Goal: Information Seeking & Learning: Learn about a topic

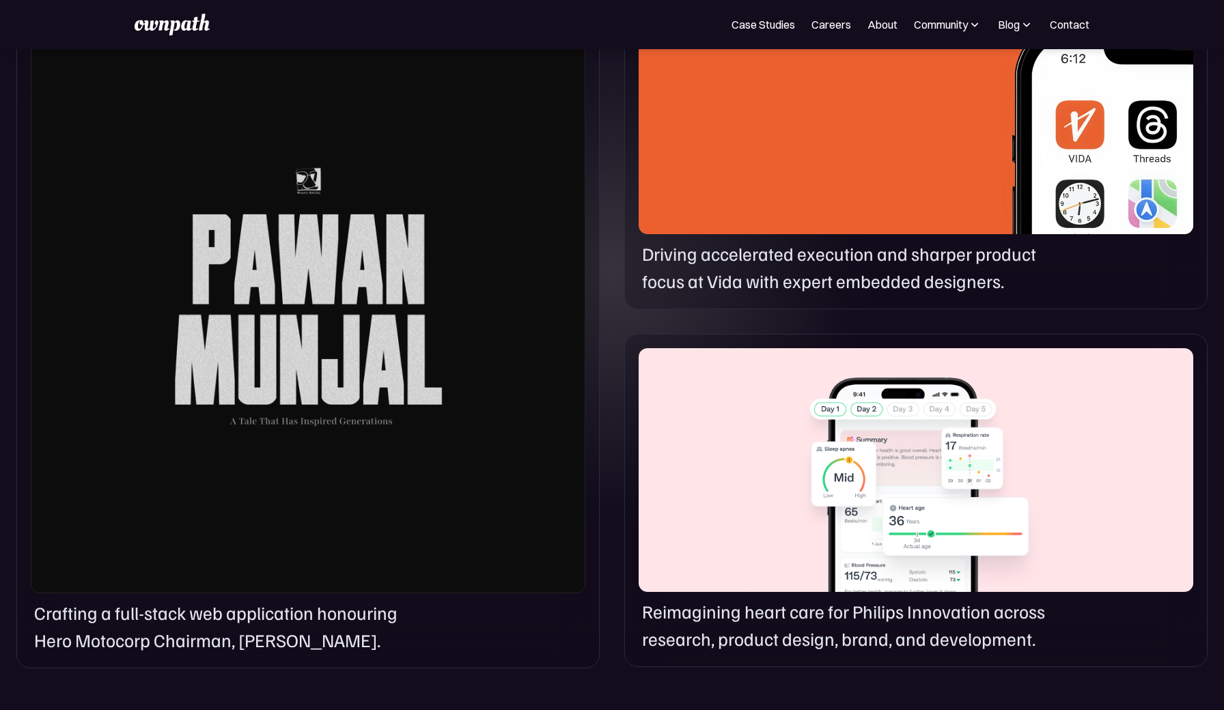
scroll to position [834, 0]
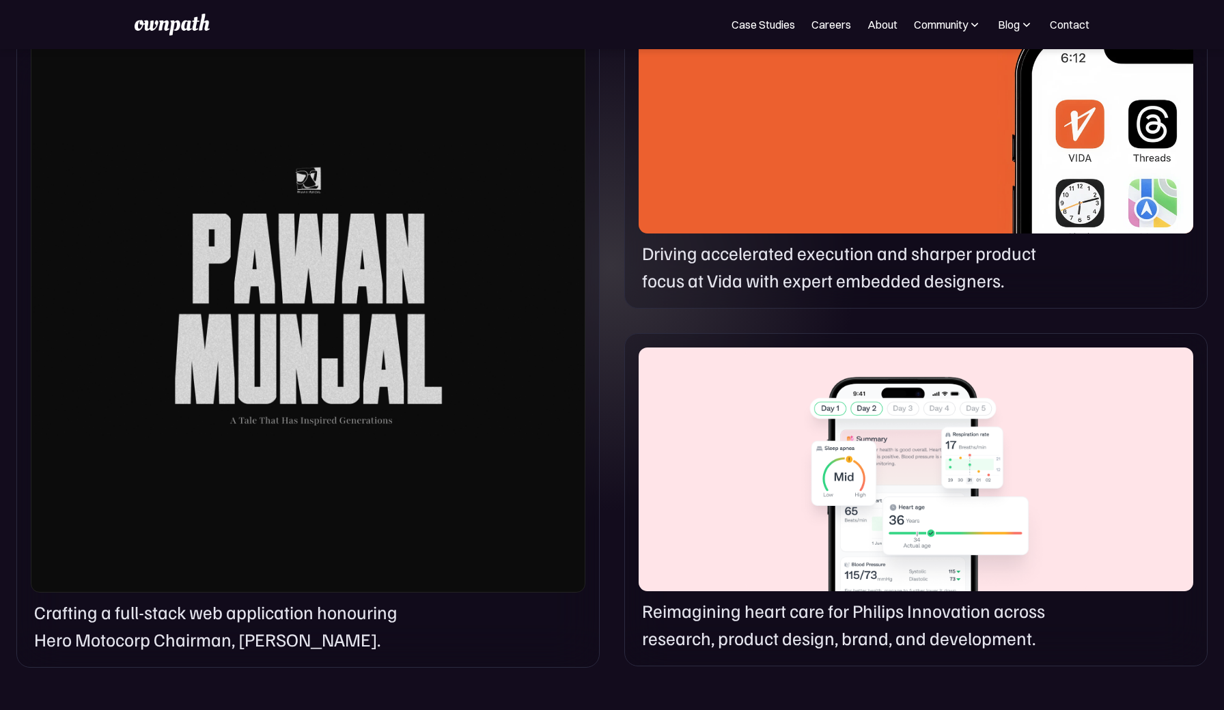
click at [285, 612] on p "Crafting a full-stack web application honouring Hero Motocorp Chairman, [PERSON…" at bounding box center [232, 625] width 397 height 55
click at [742, 255] on p "Driving accelerated execution and sharper product focus at Vida with expert emb…" at bounding box center [857, 266] width 430 height 55
click at [748, 572] on div at bounding box center [915, 470] width 555 height 244
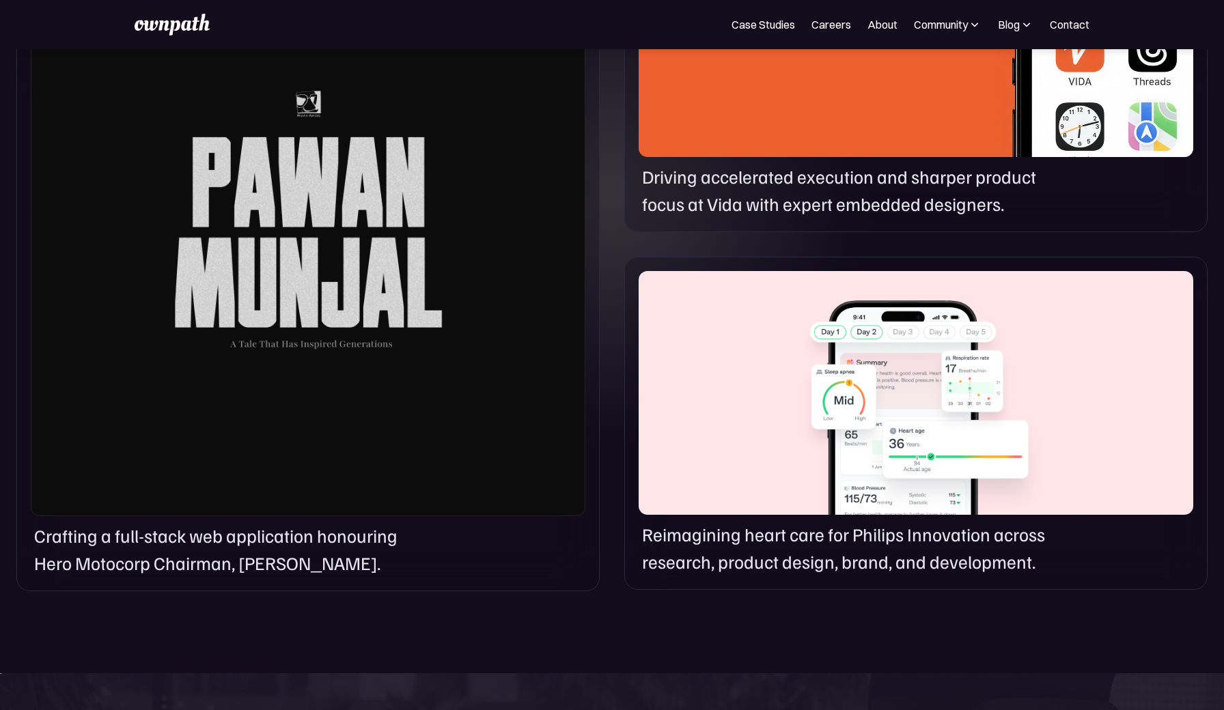
scroll to position [912, 0]
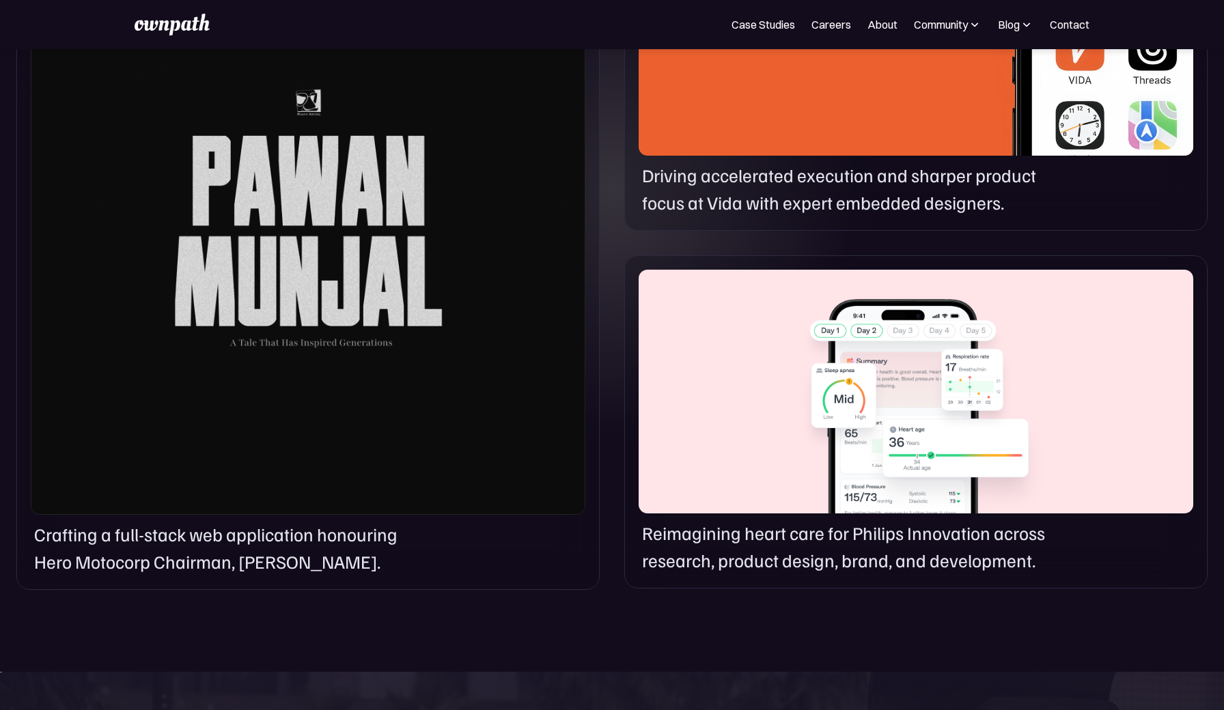
click at [782, 464] on div at bounding box center [915, 392] width 555 height 244
click at [927, 388] on div at bounding box center [915, 392] width 555 height 244
click at [927, 418] on div at bounding box center [915, 392] width 555 height 244
click at [451, 443] on div at bounding box center [308, 213] width 555 height 603
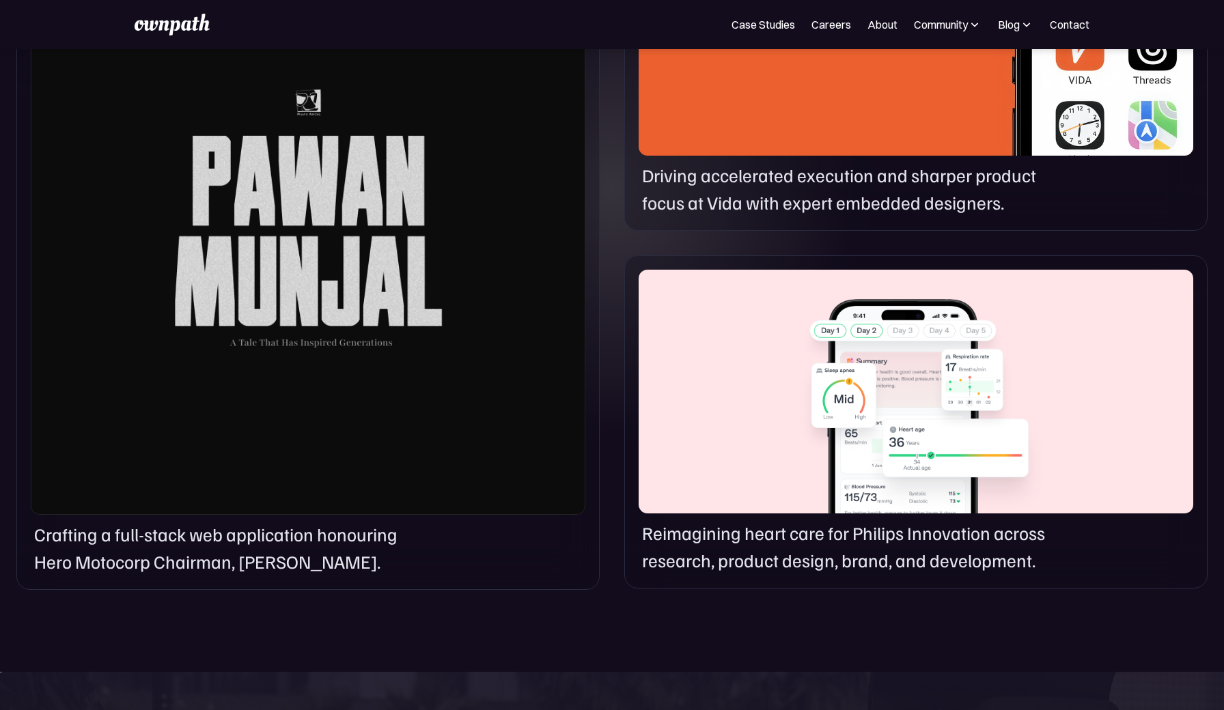
click at [451, 443] on div at bounding box center [308, 213] width 555 height 603
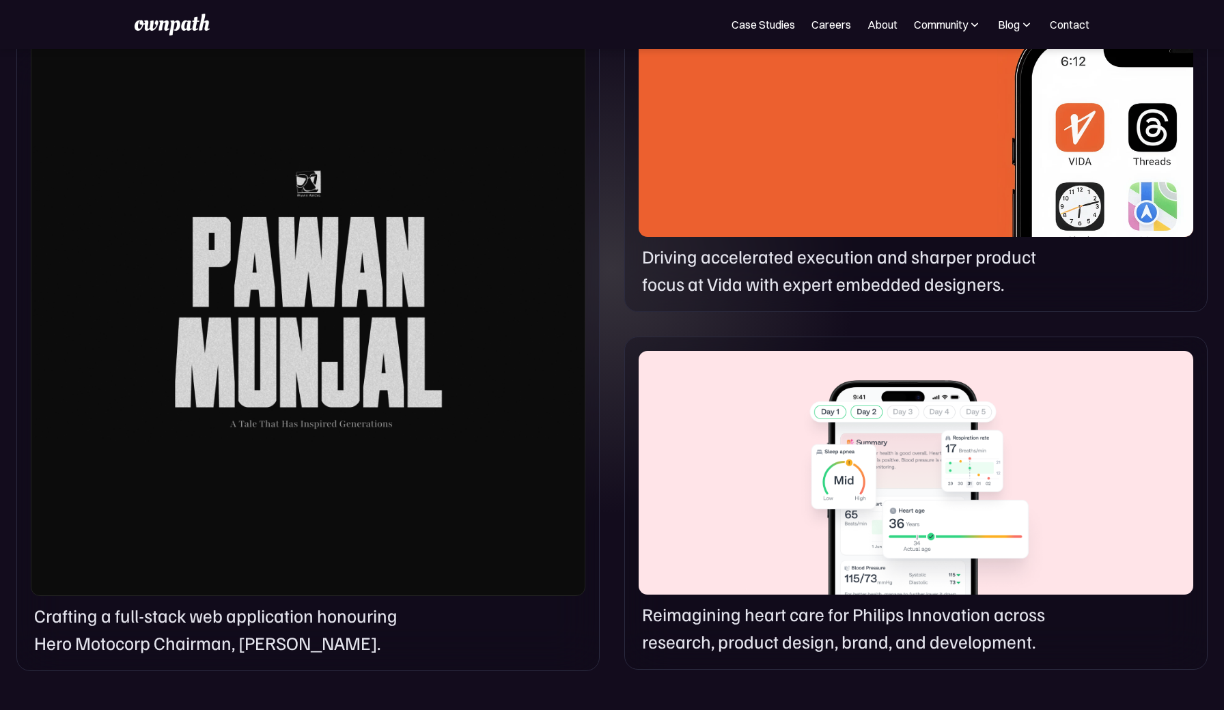
scroll to position [703, 0]
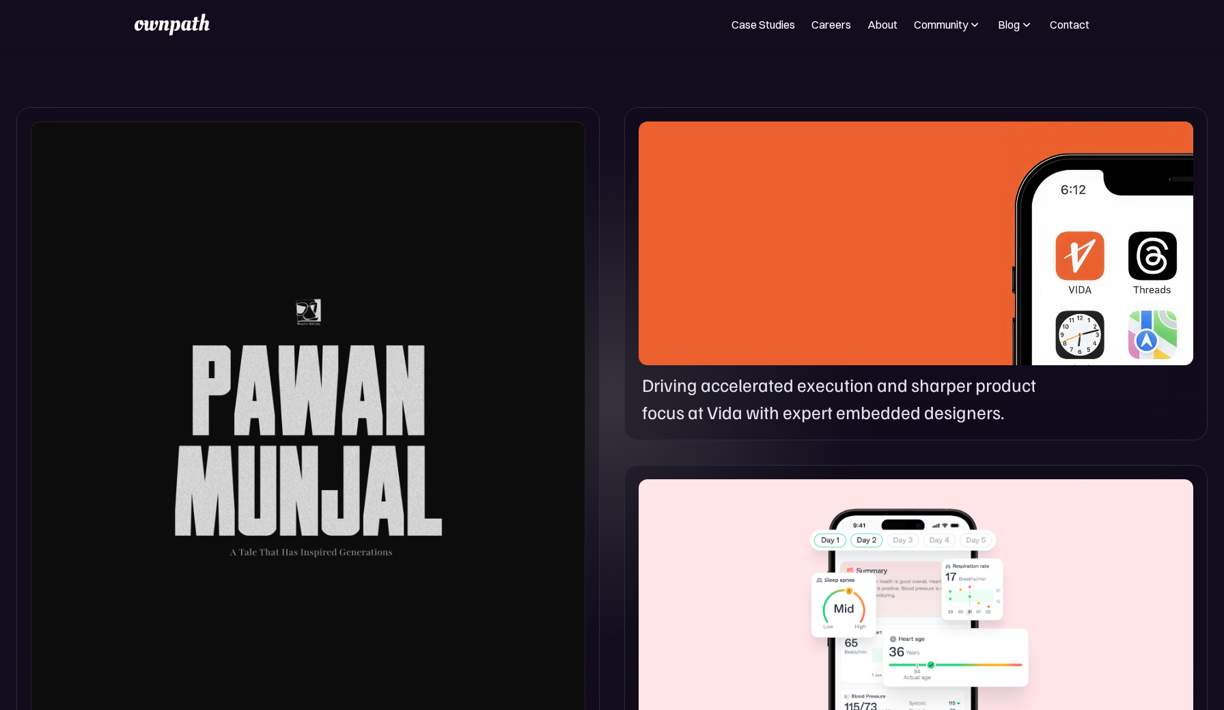
click at [782, 326] on div at bounding box center [915, 244] width 555 height 244
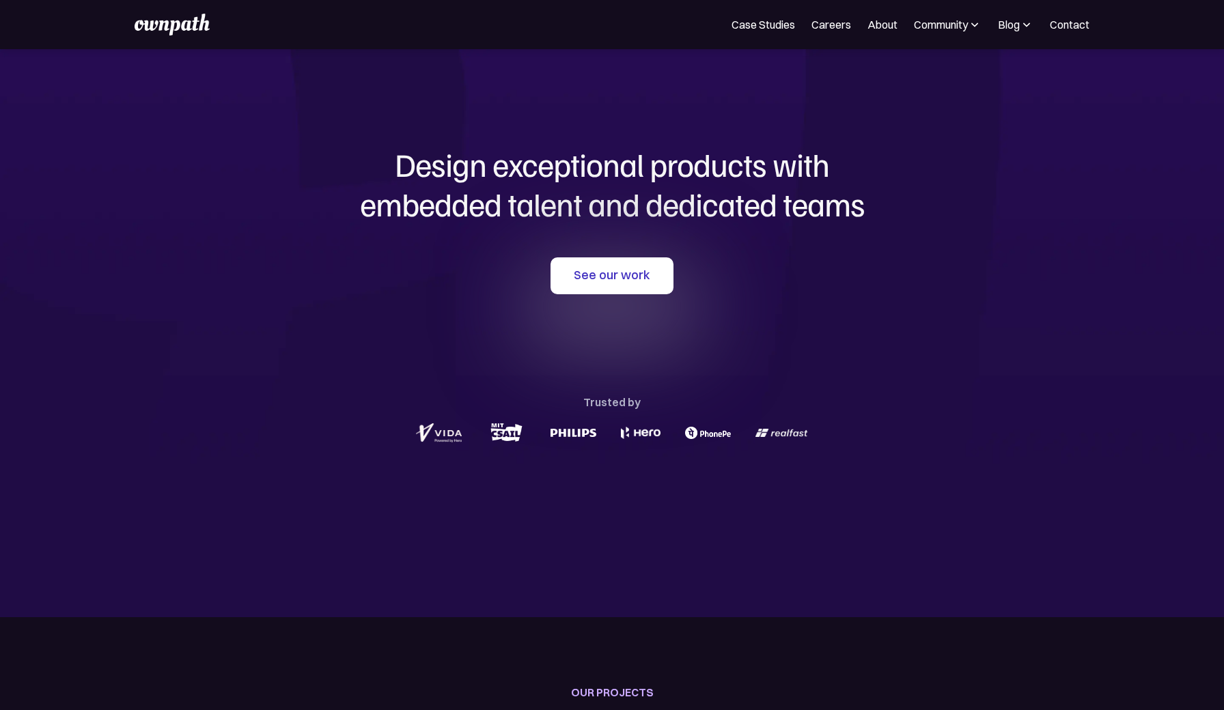
scroll to position [0, 0]
click at [882, 22] on link "About" at bounding box center [882, 24] width 30 height 16
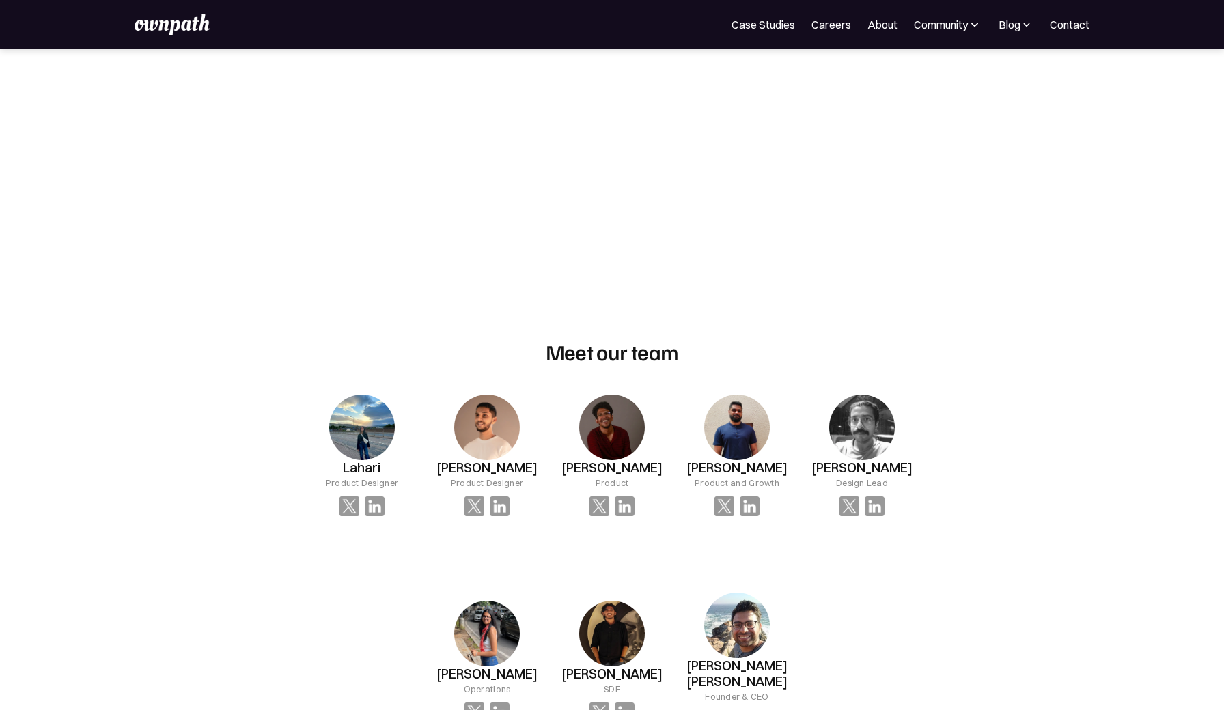
scroll to position [791, 0]
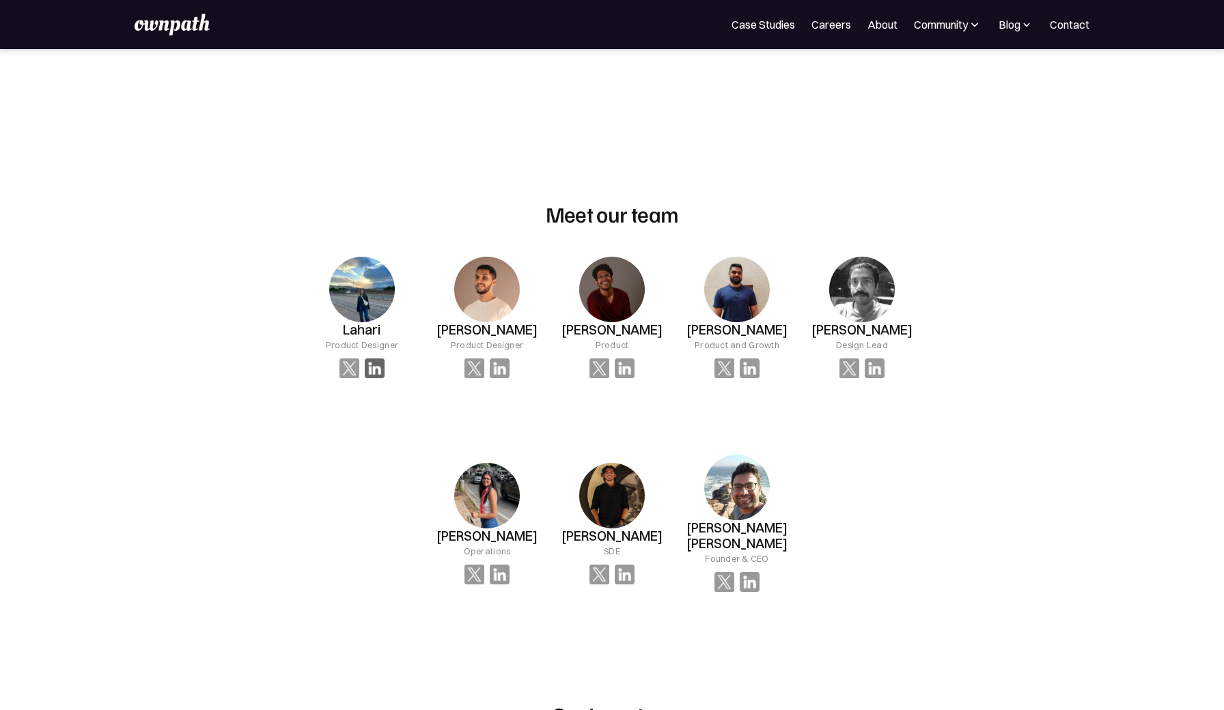
click at [376, 371] on img at bounding box center [375, 369] width 20 height 20
click at [378, 373] on img at bounding box center [375, 369] width 20 height 20
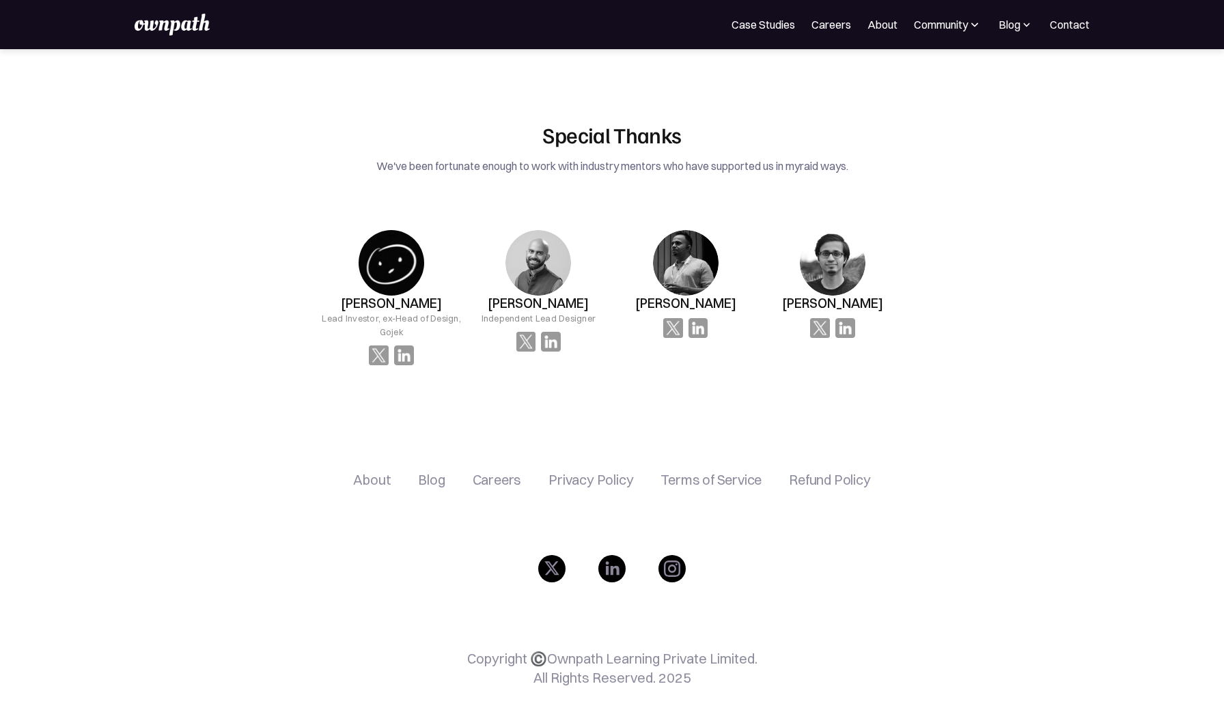
scroll to position [2180, 0]
click at [497, 473] on div "Careers" at bounding box center [497, 481] width 49 height 16
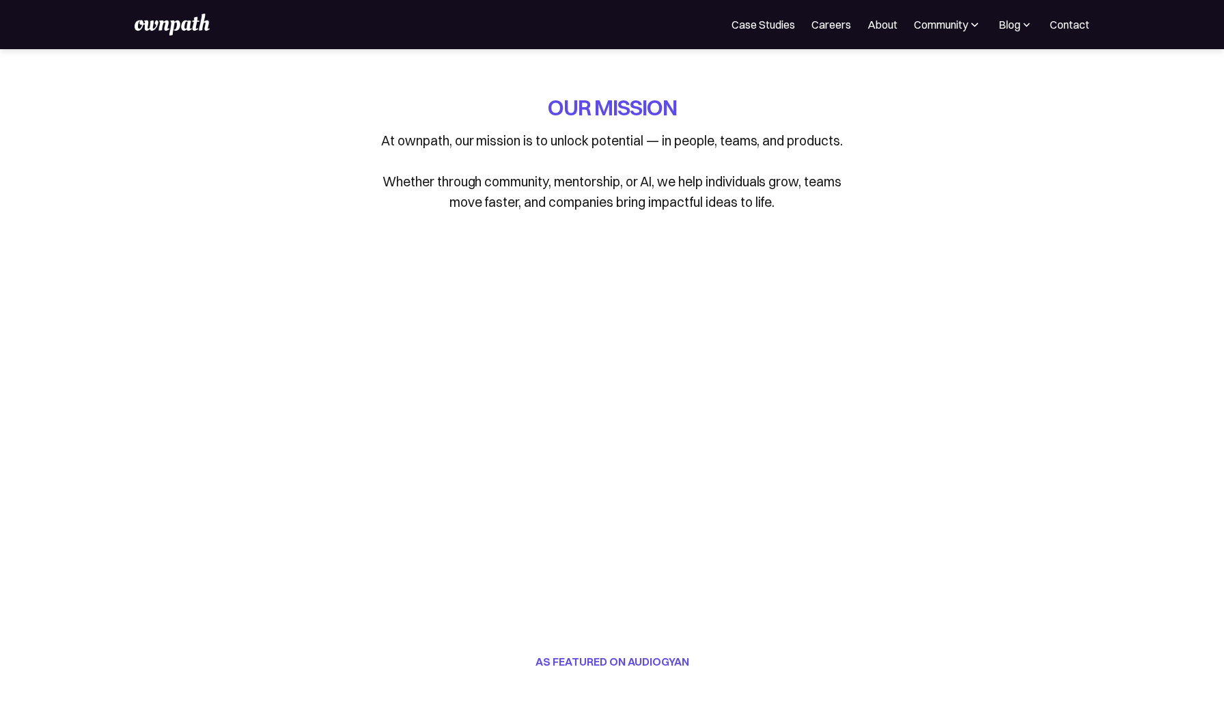
scroll to position [0, 0]
click at [858, 27] on nav "For Companies Case Studies Careers About Community Events Resources Design Resi…" at bounding box center [910, 24] width 358 height 16
click at [875, 26] on link "About" at bounding box center [882, 24] width 30 height 16
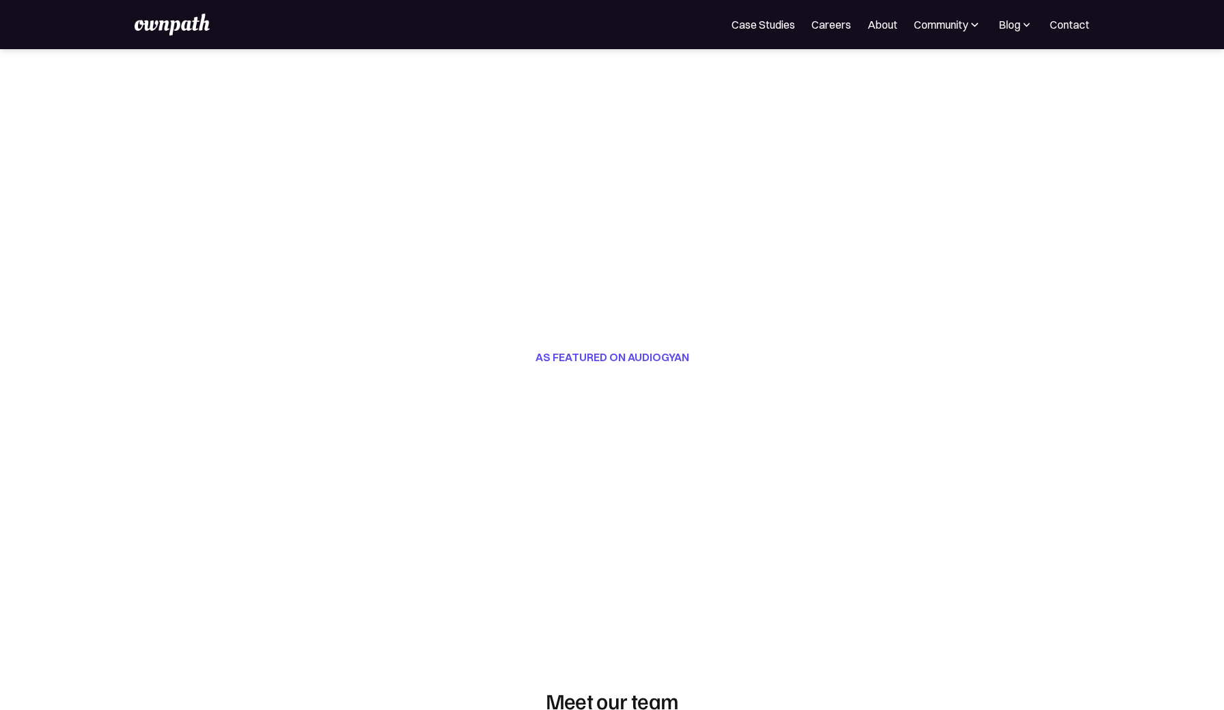
scroll to position [212, 0]
click at [748, 27] on link "Case Studies" at bounding box center [763, 24] width 64 height 16
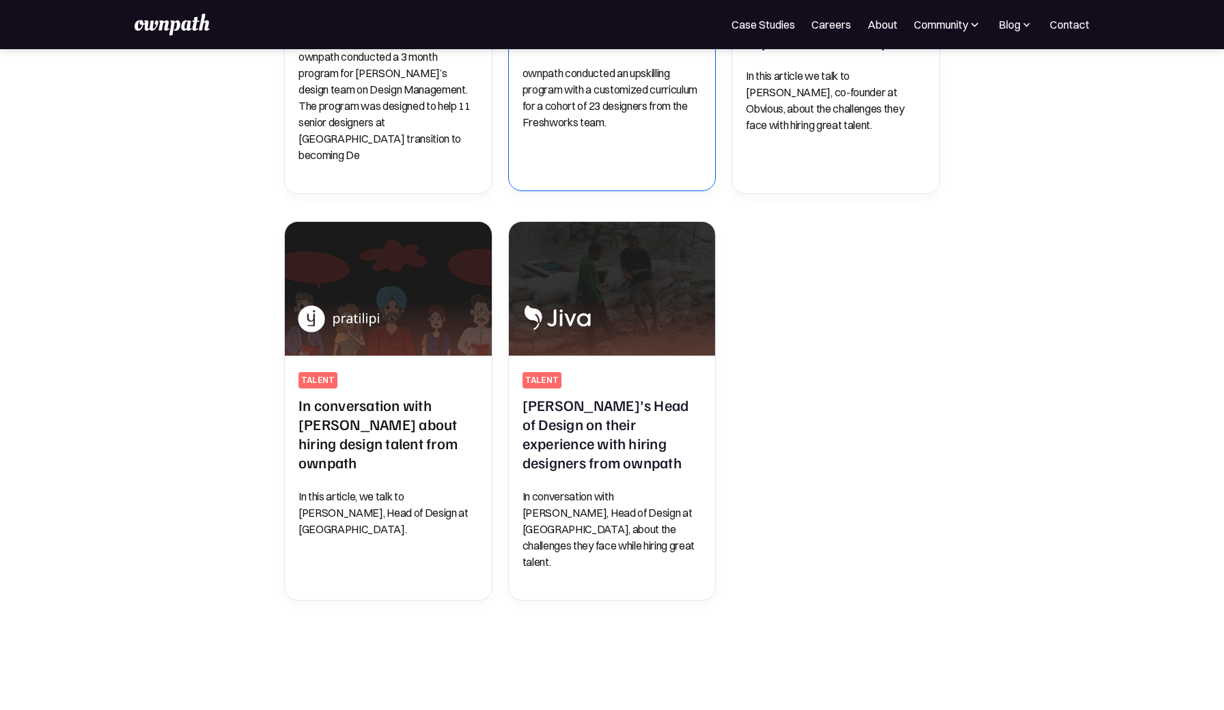
scroll to position [842, 0]
